Goal: Navigation & Orientation: Find specific page/section

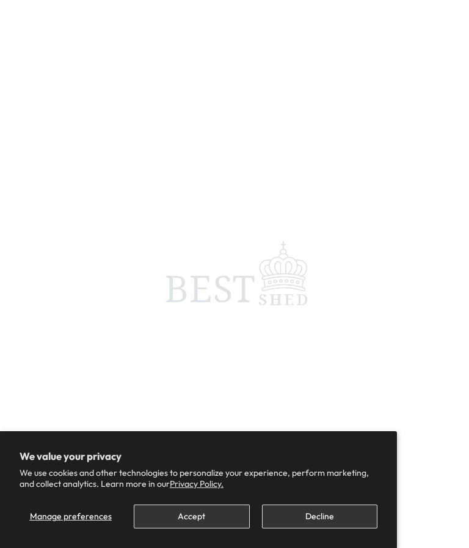
click at [317, 517] on button "Decline" at bounding box center [320, 516] width 116 height 24
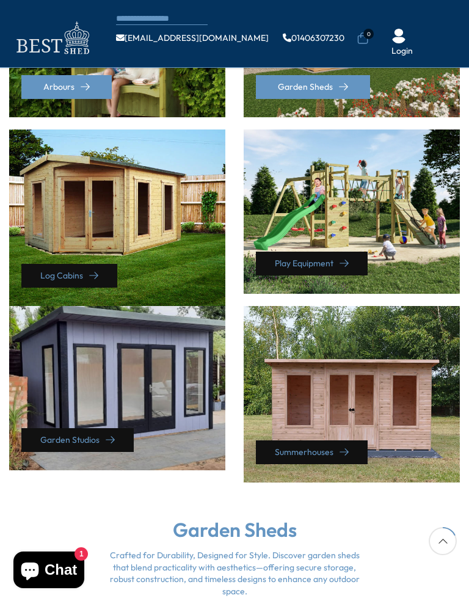
scroll to position [525, 0]
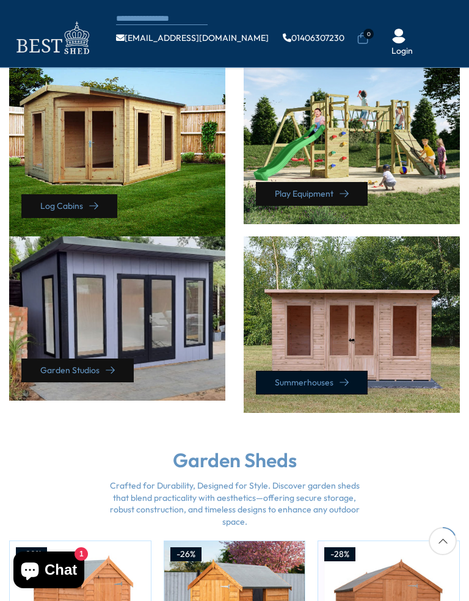
click at [343, 378] on icon at bounding box center [344, 382] width 9 height 9
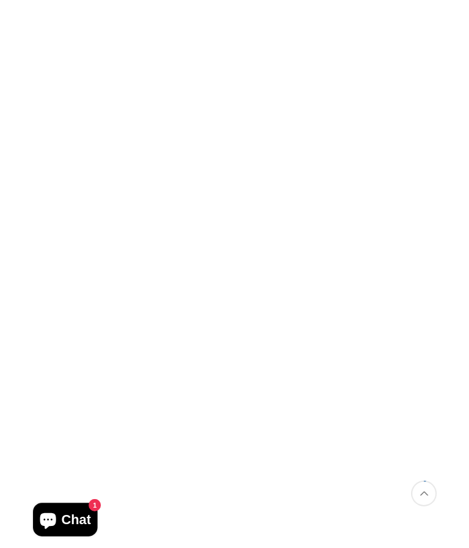
scroll to position [30, 0]
